Goal: Information Seeking & Learning: Check status

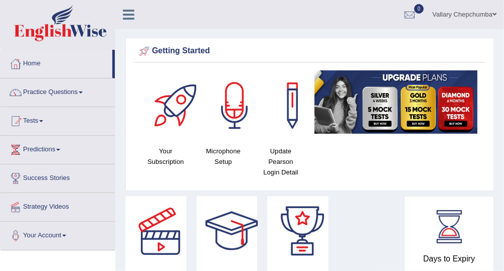
click at [35, 110] on link "Tests" at bounding box center [58, 119] width 114 height 25
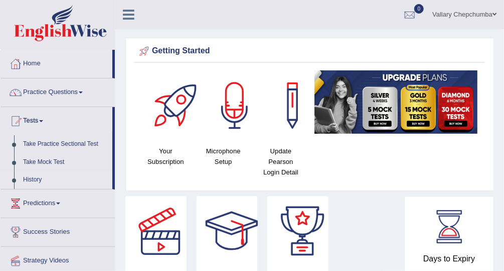
click at [31, 180] on link "History" at bounding box center [66, 180] width 94 height 18
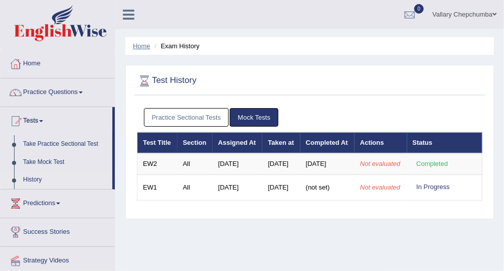
click at [149, 45] on link "Home" at bounding box center [142, 46] width 18 height 8
click at [411, 14] on div at bounding box center [410, 15] width 15 height 15
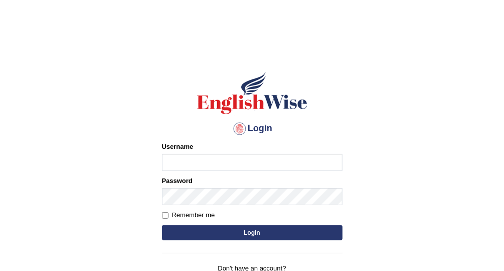
type input "Vallarie97"
click at [287, 233] on button "Login" at bounding box center [252, 232] width 181 height 15
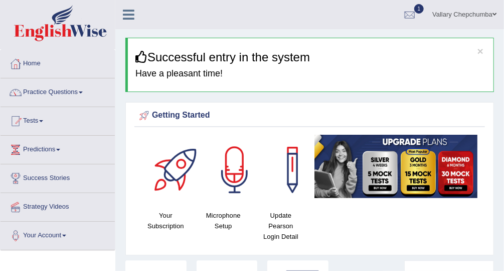
click at [409, 17] on div at bounding box center [410, 15] width 15 height 15
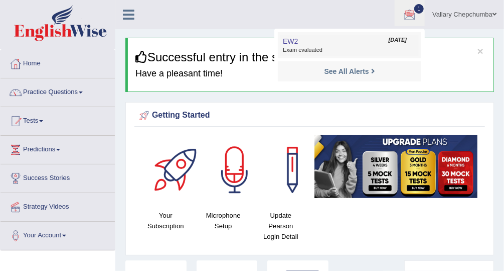
click at [363, 49] on span "Exam evaluated" at bounding box center [350, 50] width 134 height 8
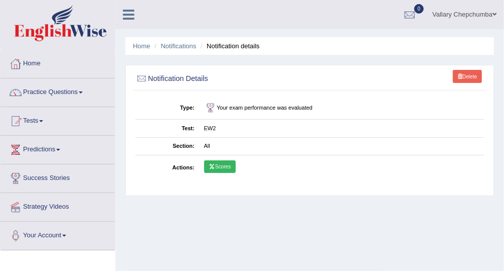
click at [235, 160] on link "Scores" at bounding box center [220, 166] width 32 height 13
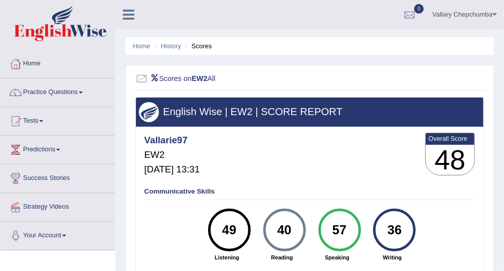
click at [475, 208] on div at bounding box center [447, 208] width 55 height 1
click at [192, 83] on h2 "Scores on EW2 All" at bounding box center [244, 78] width 216 height 13
click at [203, 50] on li "Scores" at bounding box center [197, 46] width 29 height 10
click at [177, 46] on link "History" at bounding box center [171, 46] width 20 height 8
click at [146, 47] on link "Home" at bounding box center [142, 46] width 18 height 8
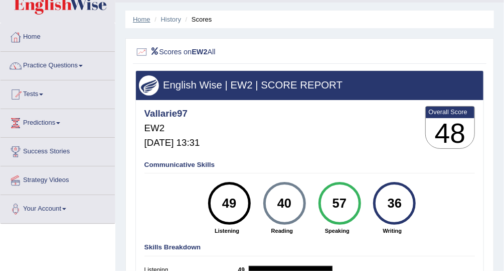
scroll to position [84, 0]
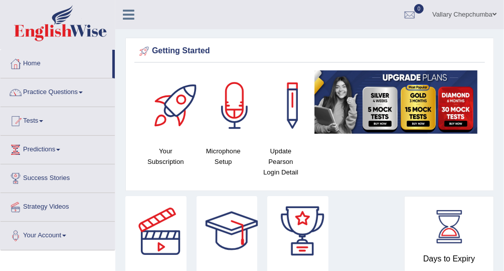
click at [29, 113] on link "Tests" at bounding box center [58, 119] width 114 height 25
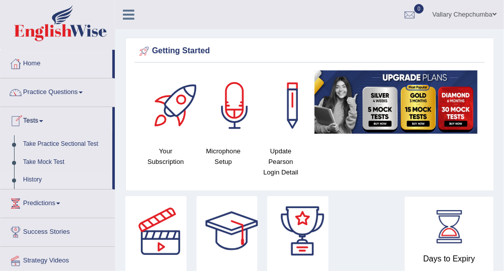
click at [60, 183] on link "History" at bounding box center [66, 180] width 94 height 18
click at [54, 180] on link "History" at bounding box center [66, 180] width 94 height 18
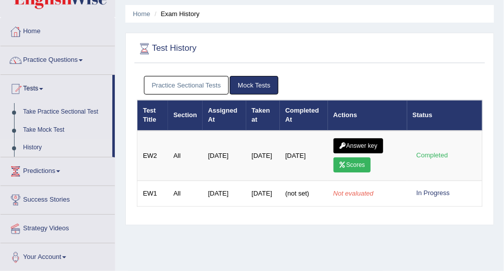
scroll to position [34, 0]
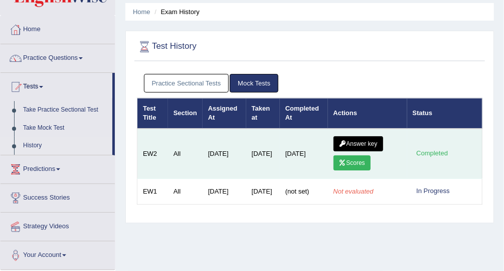
click at [370, 140] on link "Answer key" at bounding box center [359, 143] width 50 height 15
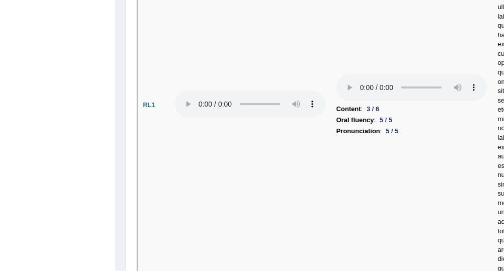
scroll to position [2434, 0]
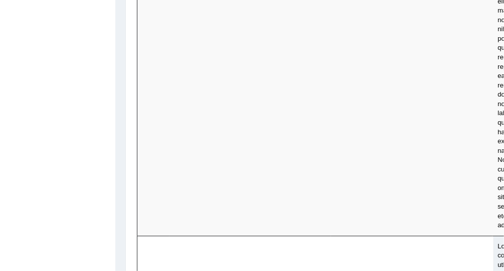
scroll to position [2744, 0]
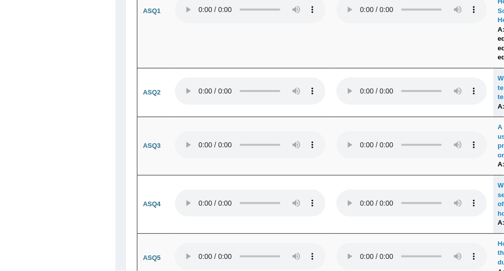
scroll to position [3715, 0]
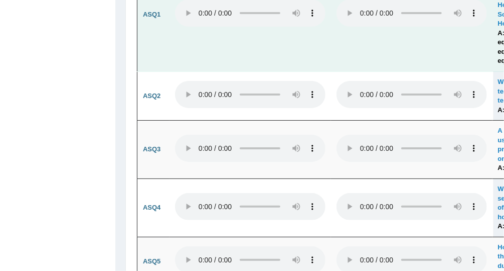
click at [490, 71] on td at bounding box center [412, 14] width 162 height 114
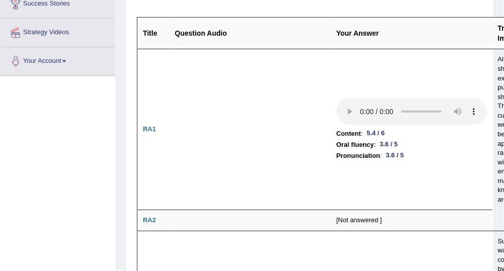
scroll to position [0, 0]
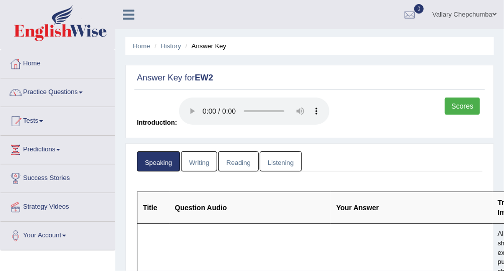
click at [361, 212] on th "Your Answer" at bounding box center [412, 208] width 162 height 32
click at [161, 219] on th "Title" at bounding box center [154, 208] width 32 height 32
click at [170, 210] on th "Question Audio" at bounding box center [251, 208] width 162 height 32
click at [201, 169] on link "Writing" at bounding box center [199, 161] width 36 height 21
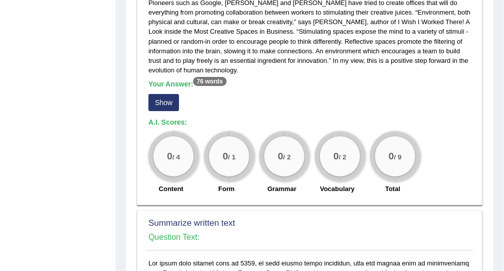
scroll to position [355, 0]
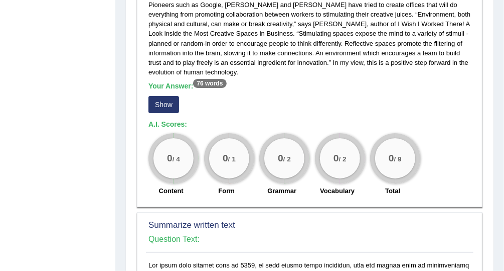
click at [163, 103] on button "Show" at bounding box center [164, 104] width 31 height 17
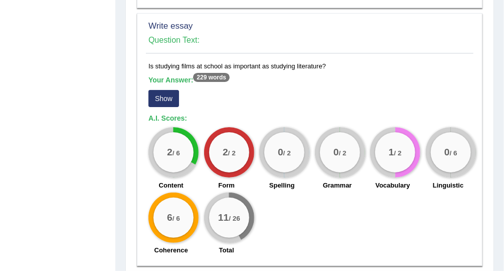
scroll to position [936, 0]
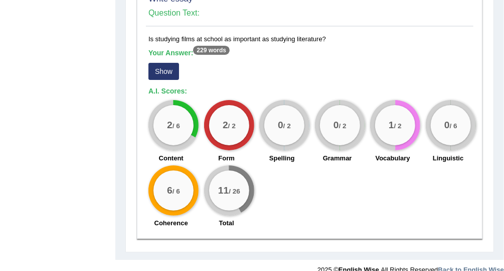
click at [169, 63] on button "Show" at bounding box center [164, 71] width 31 height 17
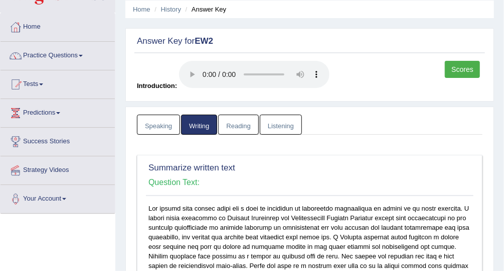
scroll to position [0, 0]
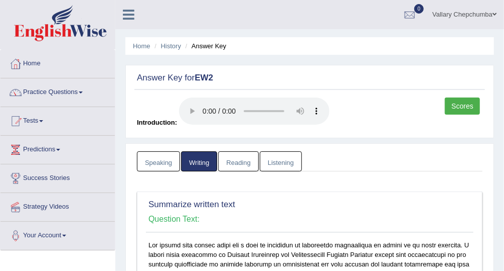
click at [237, 161] on link "Reading" at bounding box center [238, 161] width 40 height 21
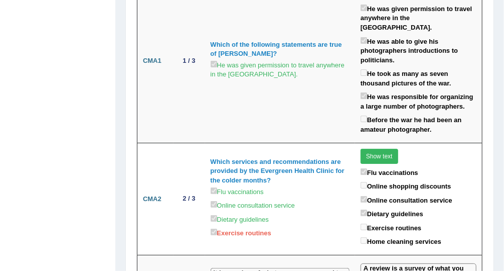
scroll to position [1851, 0]
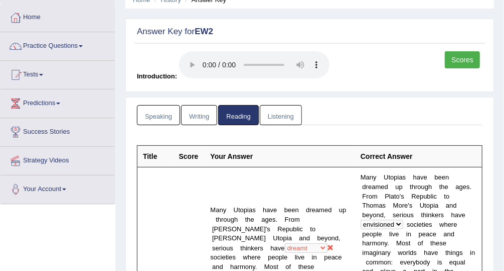
scroll to position [0, 0]
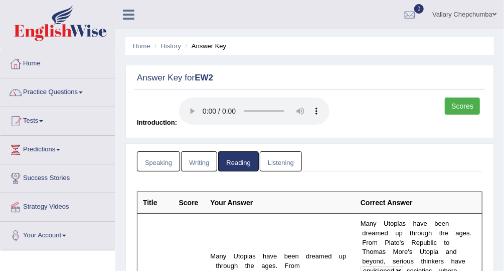
click at [283, 165] on link "Listening" at bounding box center [281, 161] width 42 height 21
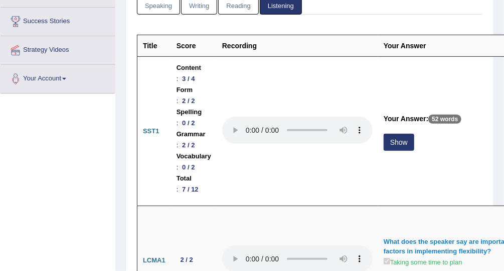
scroll to position [159, 0]
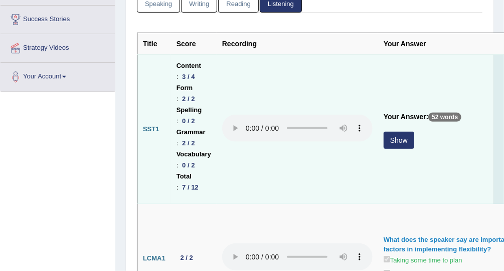
click at [405, 142] on button "Show" at bounding box center [399, 140] width 31 height 17
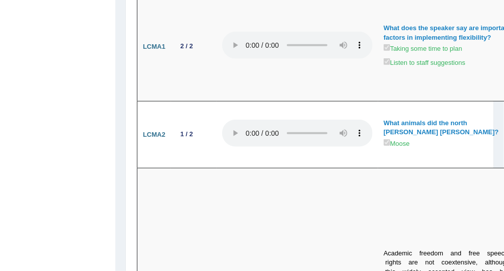
scroll to position [0, 0]
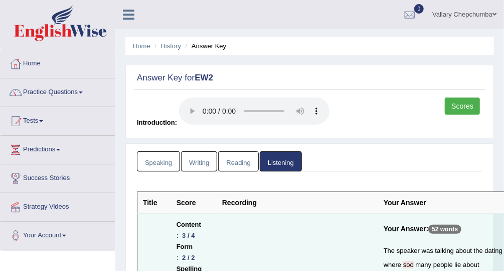
click at [159, 165] on link "Speaking" at bounding box center [158, 161] width 43 height 21
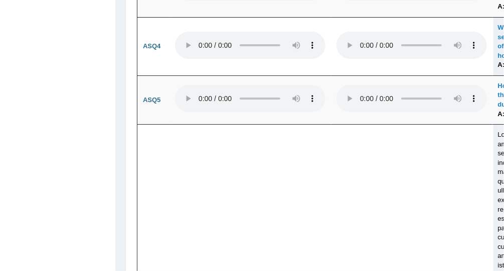
scroll to position [3880, 0]
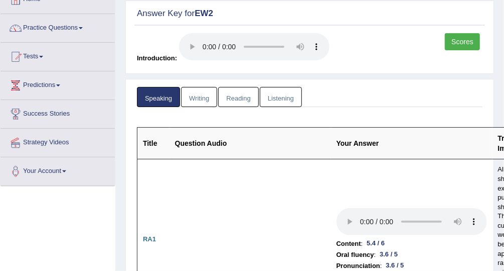
scroll to position [0, 0]
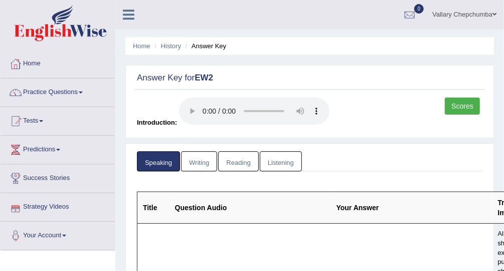
click at [319, 74] on h2 "Answer Key for EW2" at bounding box center [244, 78] width 214 height 10
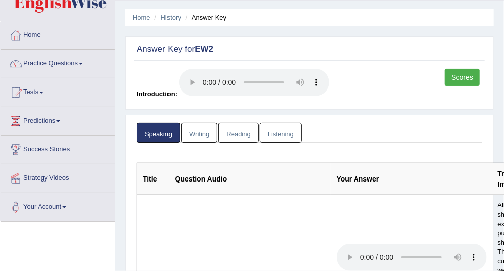
scroll to position [32, 0]
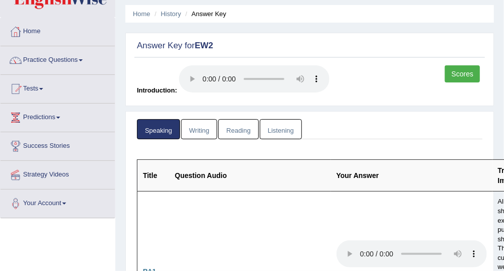
click at [475, 77] on link "Scores" at bounding box center [462, 73] width 35 height 17
click at [469, 70] on link "Scores" at bounding box center [462, 73] width 35 height 17
